Goal: Navigation & Orientation: Find specific page/section

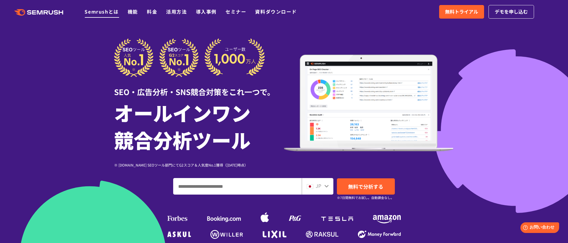
click at [113, 14] on link "Semrushとは" at bounding box center [101, 11] width 34 height 7
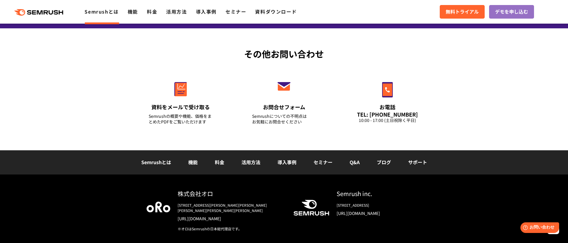
scroll to position [1426, 0]
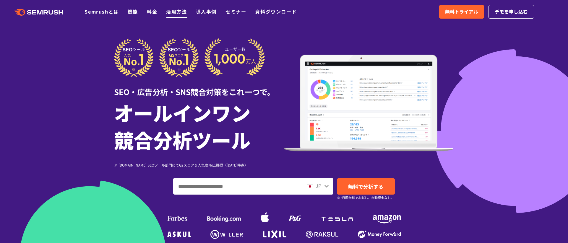
click at [176, 12] on link "活用方法" at bounding box center [176, 11] width 21 height 7
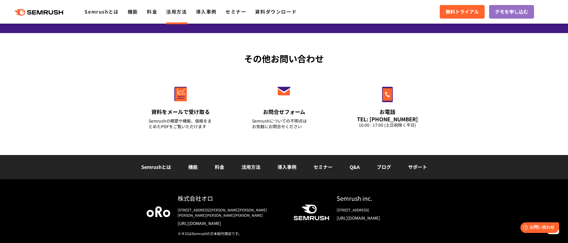
scroll to position [843, 0]
